Goal: Task Accomplishment & Management: Manage account settings

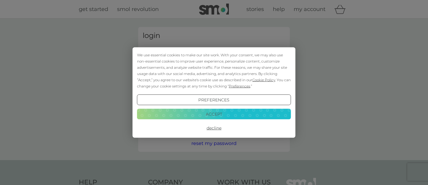
type input "[EMAIL_ADDRESS][DOMAIN_NAME]"
click at [257, 108] on div "Preferences Decline Accept" at bounding box center [214, 114] width 154 height 39
click at [255, 113] on button "Accept" at bounding box center [214, 114] width 154 height 11
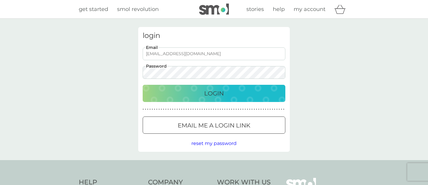
click at [216, 102] on div "login [EMAIL_ADDRESS][DOMAIN_NAME] Email Password Login ● ● ● ● ● ● ● ● ● ● ● ●…" at bounding box center [213, 89] width 151 height 125
click at [215, 94] on p "Login" at bounding box center [214, 94] width 20 height 10
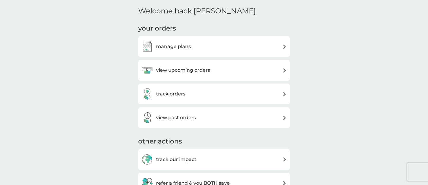
scroll to position [154, 0]
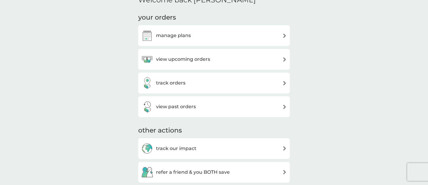
click at [215, 56] on div "view upcoming orders" at bounding box center [213, 59] width 145 height 12
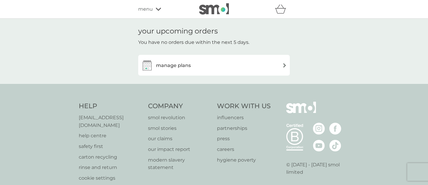
click at [205, 69] on div "manage plans" at bounding box center [213, 65] width 145 height 12
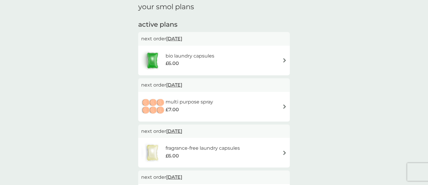
scroll to position [95, 0]
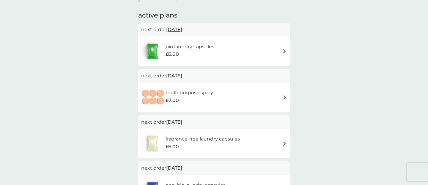
click at [282, 145] on img at bounding box center [284, 144] width 4 height 4
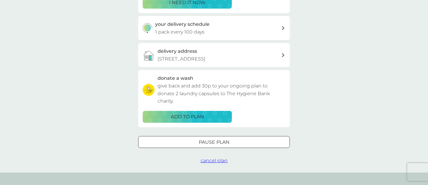
scroll to position [131, 0]
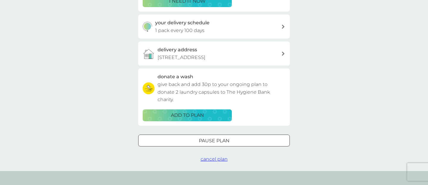
click at [221, 159] on span "cancel plan" at bounding box center [213, 159] width 27 height 6
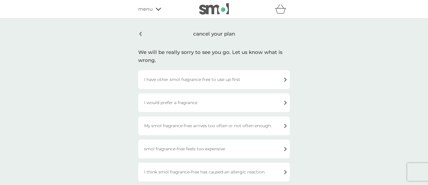
click at [209, 82] on div "I have other smol fragrance-free to use up first" at bounding box center [213, 79] width 151 height 19
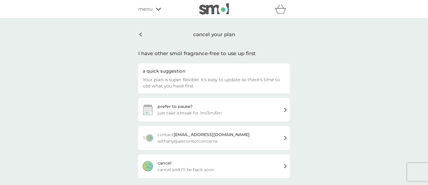
click at [351, 97] on div "cancel your plan I have other smol fragrance-free to use up first a quick sugge…" at bounding box center [214, 103] width 428 height 168
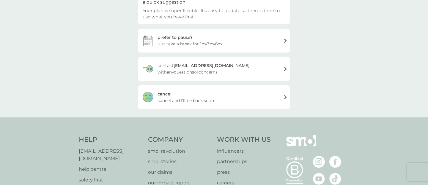
scroll to position [95, 0]
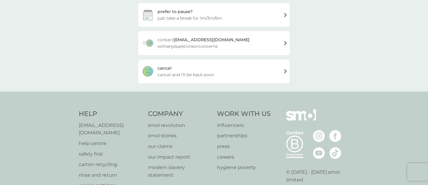
click at [200, 75] on span "cancel and I'll be back soon" at bounding box center [185, 75] width 56 height 7
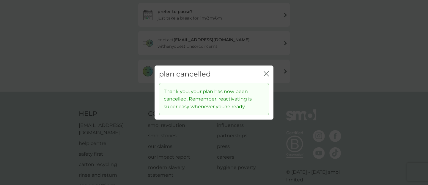
click at [265, 75] on icon "close" at bounding box center [265, 73] width 5 height 5
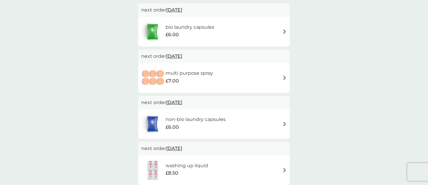
scroll to position [119, 0]
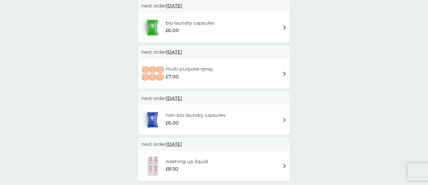
click at [278, 73] on div "multi purpose spray £7.00" at bounding box center [213, 74] width 145 height 21
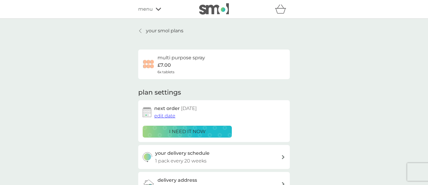
click at [306, 126] on div "your smol plans multi purpose spray £7.00 6x tablets plan settings next order […" at bounding box center [214, 142] width 428 height 247
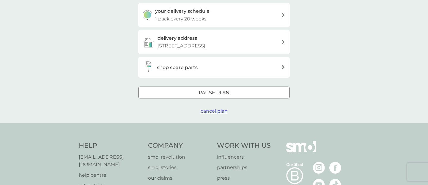
scroll to position [143, 0]
click at [223, 94] on div at bounding box center [213, 93] width 21 height 6
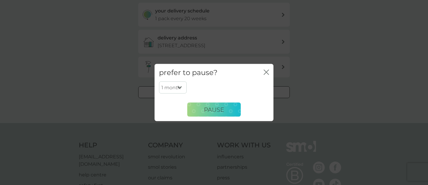
click at [177, 85] on select "1 month 2 months 3 months 4 months 5 months 6 months" at bounding box center [173, 87] width 28 height 12
select select "2"
click at [159, 81] on select "1 month 2 months 3 months 4 months 5 months 6 months" at bounding box center [173, 87] width 28 height 12
click at [206, 110] on span "Pause" at bounding box center [214, 109] width 20 height 7
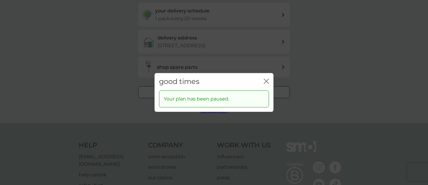
click at [361, 95] on div "good times close Your plan has been paused." at bounding box center [214, 92] width 428 height 185
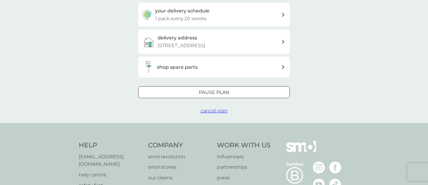
click at [342, 86] on div "your smol plans multi purpose spray £7.00 6x tablets plan settings next order […" at bounding box center [214, -1] width 428 height 247
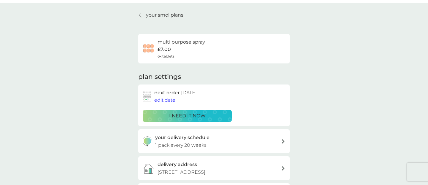
scroll to position [12, 0]
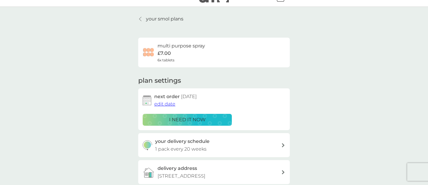
click at [140, 21] on link "your smol plans" at bounding box center [160, 19] width 45 height 8
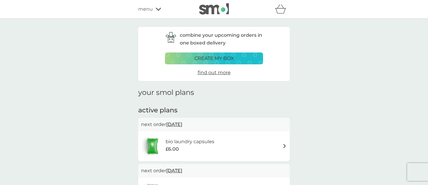
click at [146, 5] on span "menu" at bounding box center [145, 9] width 15 height 8
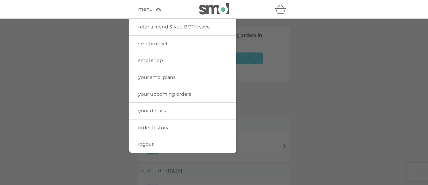
click at [152, 62] on span "smol shop" at bounding box center [150, 61] width 25 height 6
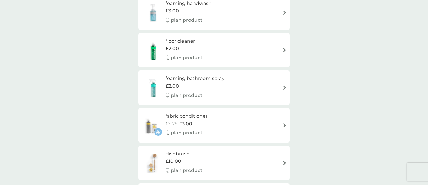
scroll to position [143, 0]
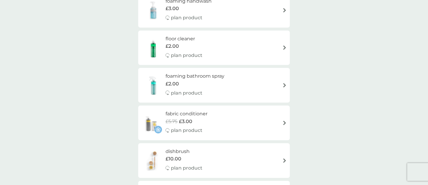
click at [183, 53] on p "plan product" at bounding box center [186, 56] width 31 height 8
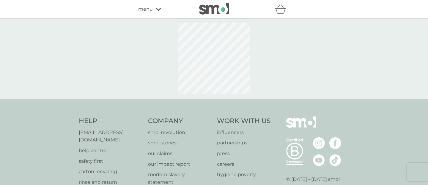
select select "84"
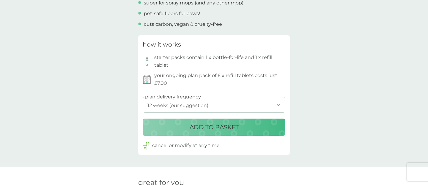
scroll to position [261, 0]
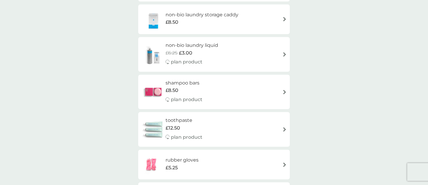
scroll to position [653, 0]
click at [189, 137] on p "plan product" at bounding box center [186, 137] width 31 height 8
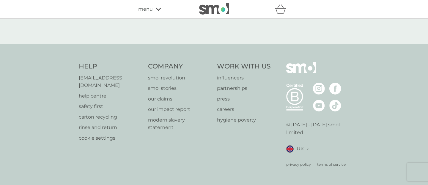
select select "91"
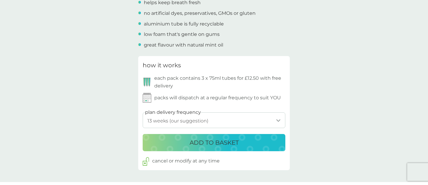
scroll to position [261, 0]
